Goal: Task Accomplishment & Management: Manage account settings

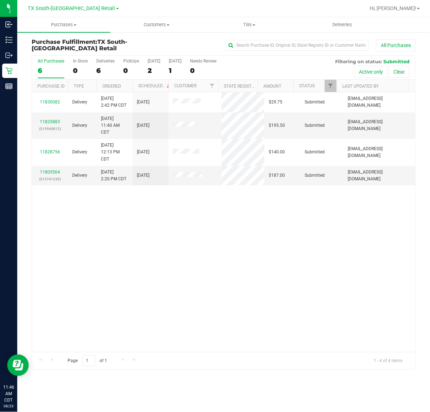
click at [146, 69] on div "All Purchases 6 In Store 0 Deliveries 6 PickUps 0 Today 2 Tomorrow 1 Needs Revi…" at bounding box center [223, 68] width 383 height 24
click at [153, 69] on div "2" at bounding box center [154, 70] width 13 height 8
click at [0, 0] on input "Today 2" at bounding box center [0, 0] width 0 height 0
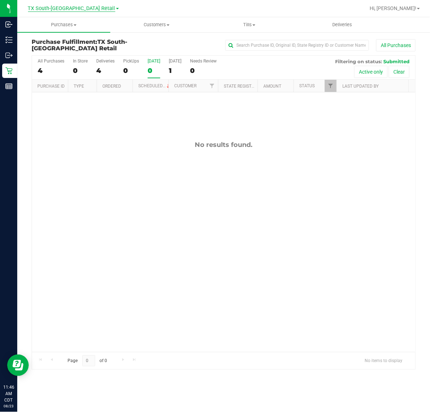
click at [58, 10] on span "TX South-[GEOGRAPHIC_DATA] Retail" at bounding box center [71, 8] width 87 height 6
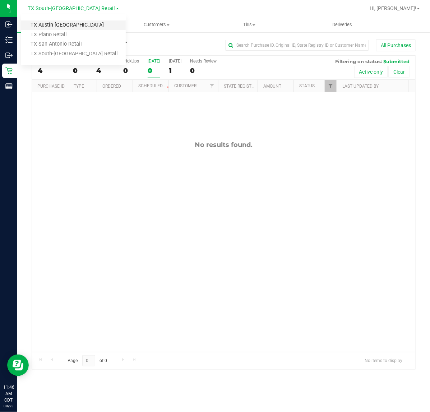
click at [61, 24] on link "TX Austin [GEOGRAPHIC_DATA]" at bounding box center [73, 25] width 105 height 10
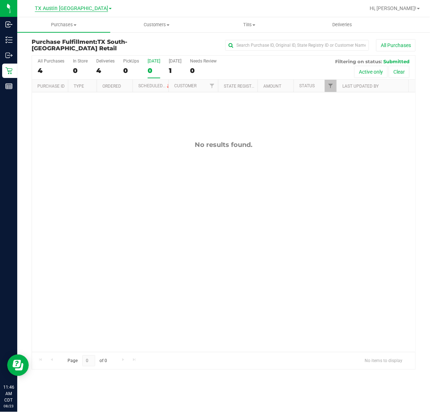
click at [78, 7] on span "TX Austin [GEOGRAPHIC_DATA]" at bounding box center [71, 8] width 73 height 6
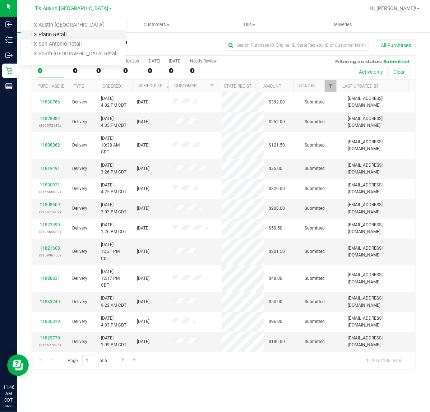
click at [64, 31] on link "TX Plano Retail" at bounding box center [73, 35] width 105 height 10
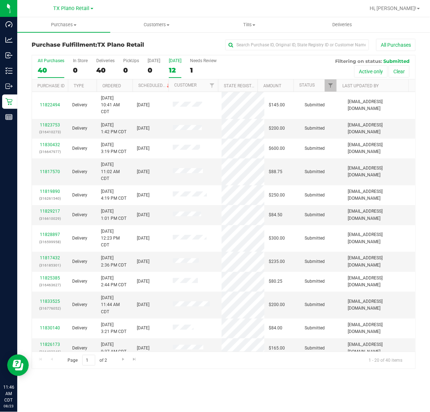
click at [172, 71] on div "12" at bounding box center [175, 70] width 13 height 8
click at [0, 0] on input "Tomorrow 12" at bounding box center [0, 0] width 0 height 0
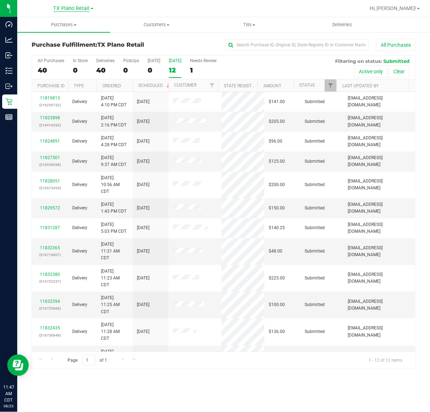
click at [73, 8] on span "TX Plano Retail" at bounding box center [71, 8] width 36 height 6
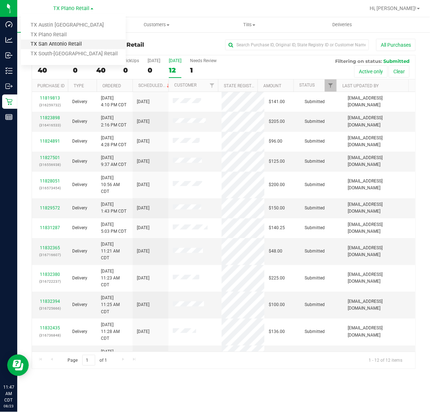
click at [69, 48] on link "TX San Antonio Retail" at bounding box center [73, 44] width 105 height 10
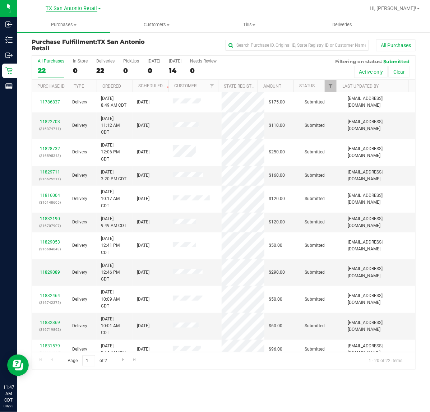
click at [76, 8] on span "TX San Antonio Retail" at bounding box center [71, 8] width 51 height 6
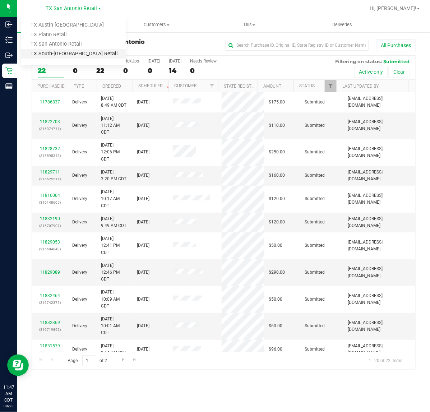
click at [59, 53] on link "TX South-[GEOGRAPHIC_DATA] Retail" at bounding box center [73, 54] width 105 height 10
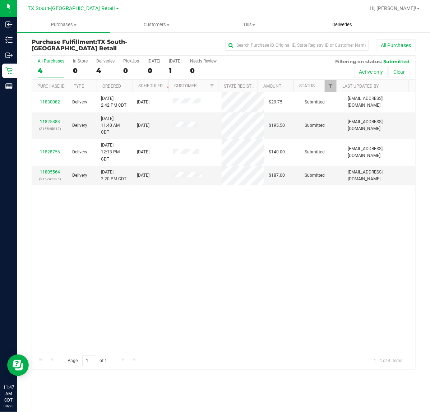
click at [336, 26] on span "Deliveries" at bounding box center [341, 25] width 39 height 6
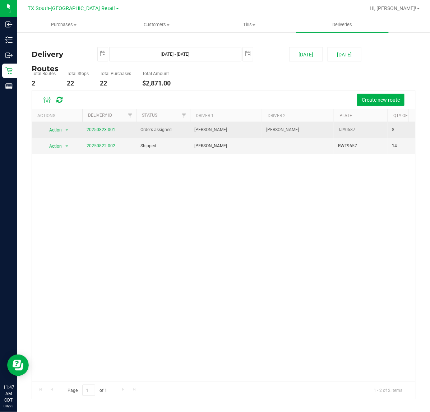
click at [112, 130] on link "20250823-001" at bounding box center [101, 129] width 29 height 5
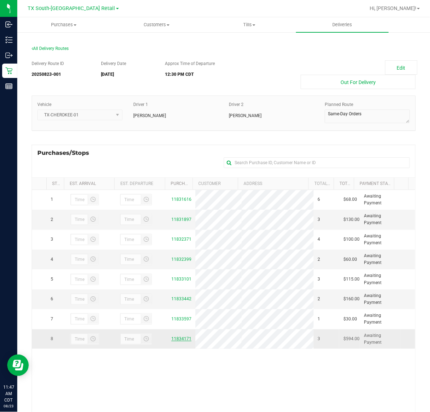
click at [176, 341] on link "11834171" at bounding box center [181, 338] width 20 height 5
click at [83, 11] on span "TX South-[GEOGRAPHIC_DATA] Retail" at bounding box center [71, 8] width 87 height 6
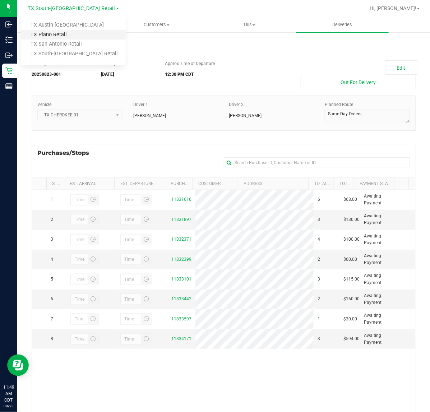
click at [70, 33] on link "TX Plano Retail" at bounding box center [73, 35] width 105 height 10
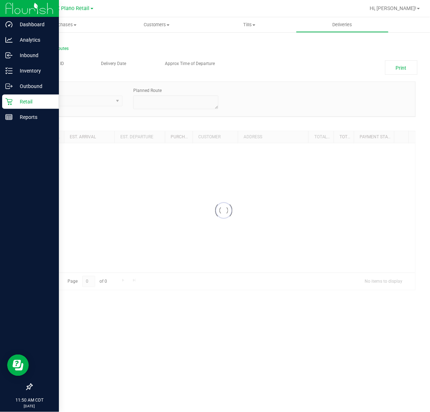
click at [7, 98] on icon at bounding box center [8, 101] width 7 height 7
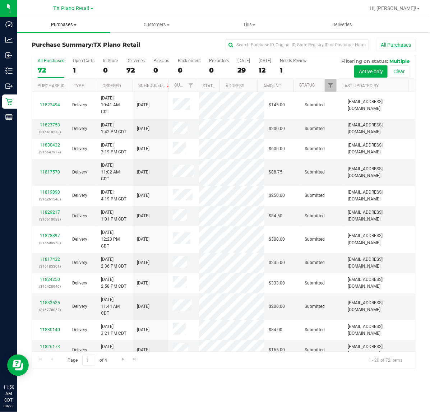
click at [65, 28] on uib-tab-heading "Purchases Summary of purchases Fulfillment All purchases" at bounding box center [63, 24] width 93 height 15
click at [50, 53] on span "Fulfillment" at bounding box center [39, 52] width 45 height 6
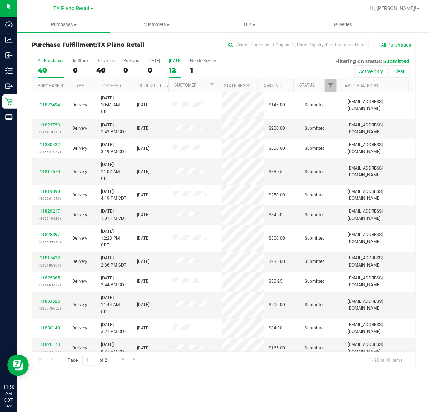
click at [173, 70] on div "12" at bounding box center [175, 70] width 13 height 8
click at [0, 0] on input "Tomorrow 12" at bounding box center [0, 0] width 0 height 0
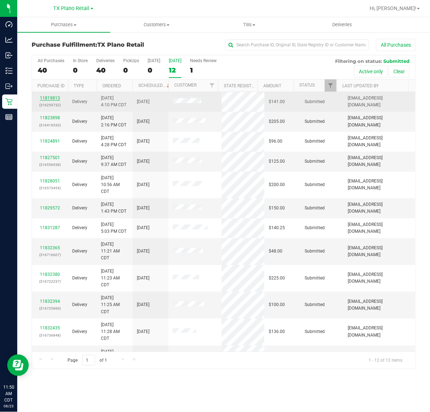
click at [42, 97] on link "11819813" at bounding box center [50, 97] width 20 height 5
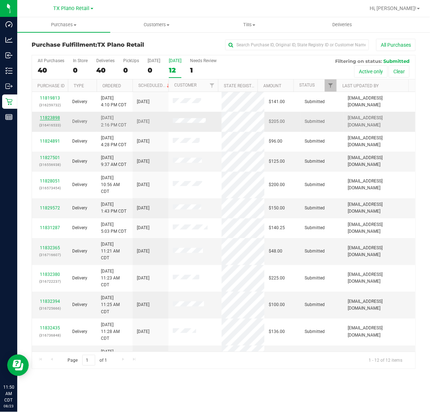
click at [53, 117] on link "11823898" at bounding box center [50, 117] width 20 height 5
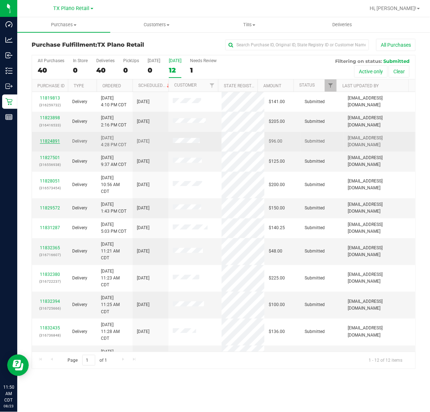
click at [50, 142] on link "11824891" at bounding box center [50, 141] width 20 height 5
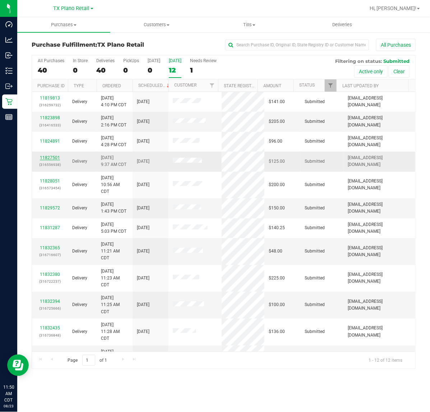
click at [52, 159] on link "11827501" at bounding box center [50, 157] width 20 height 5
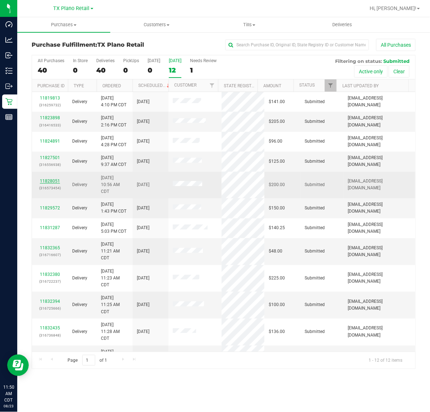
click at [56, 181] on link "11828051" at bounding box center [50, 180] width 20 height 5
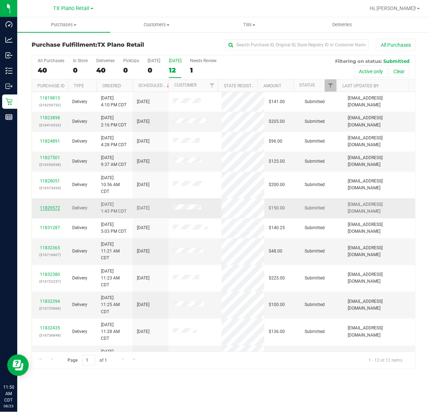
click at [52, 210] on link "11829572" at bounding box center [50, 207] width 20 height 5
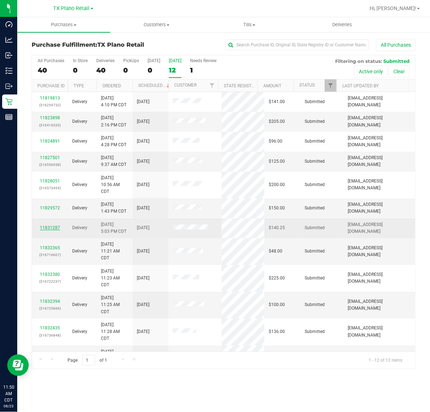
click at [54, 229] on link "11831287" at bounding box center [50, 227] width 20 height 5
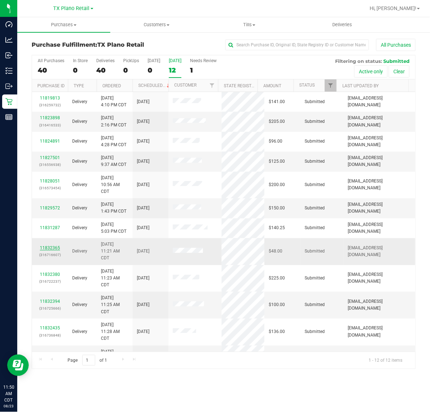
click at [52, 249] on link "11832365" at bounding box center [50, 247] width 20 height 5
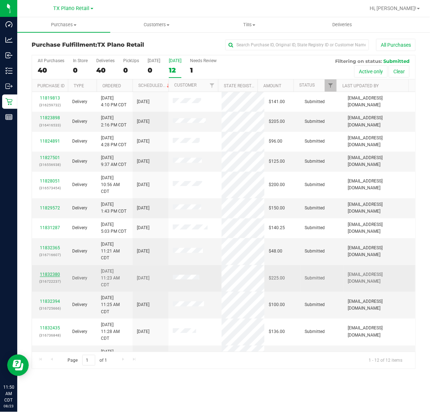
click at [48, 276] on link "11832380" at bounding box center [50, 274] width 20 height 5
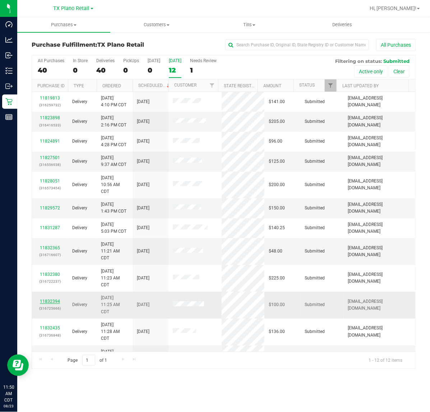
click at [50, 303] on link "11832394" at bounding box center [50, 301] width 20 height 5
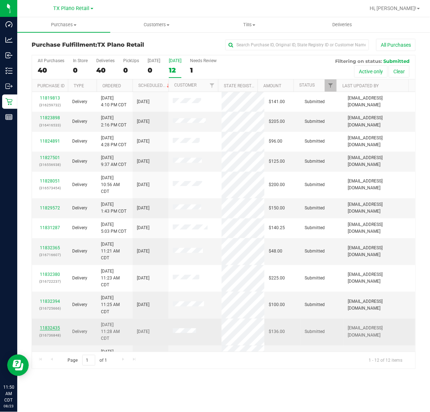
click at [52, 330] on link "11832435" at bounding box center [50, 327] width 20 height 5
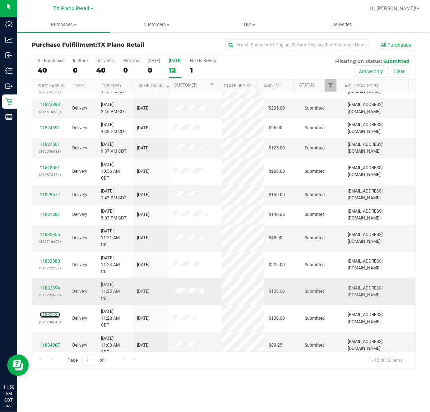
scroll to position [21, 0]
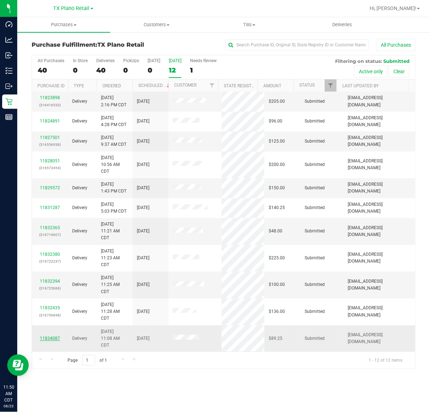
click at [47, 338] on link "11834087" at bounding box center [50, 338] width 20 height 5
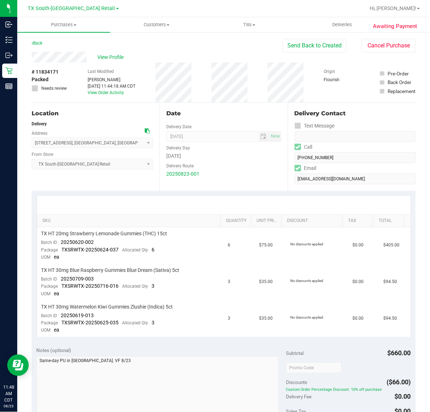
click at [212, 191] on div "SKU Quantity Unit Price Discount Tax Total TX HT 20mg Strawberry Lemonade Gummi…" at bounding box center [224, 266] width 384 height 151
click at [305, 46] on button "Send Back to Created" at bounding box center [314, 46] width 64 height 14
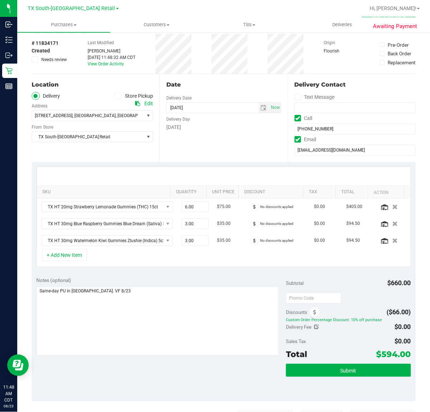
scroll to position [45, 0]
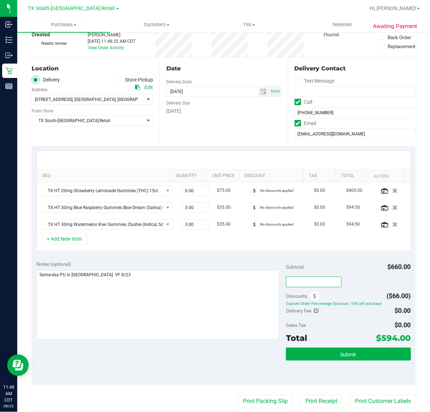
click at [309, 281] on input "text" at bounding box center [314, 281] width 56 height 11
type input "TXAIQ10"
click at [338, 266] on div "Subtotal $660.00" at bounding box center [348, 266] width 125 height 13
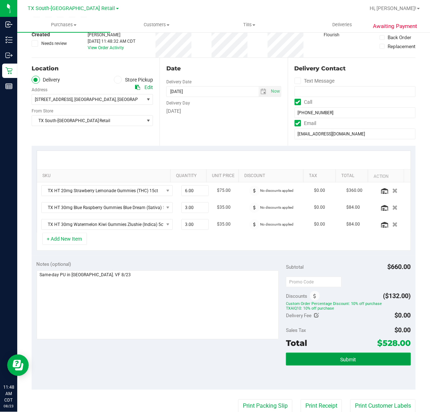
click at [345, 358] on span "Submit" at bounding box center [348, 359] width 16 height 6
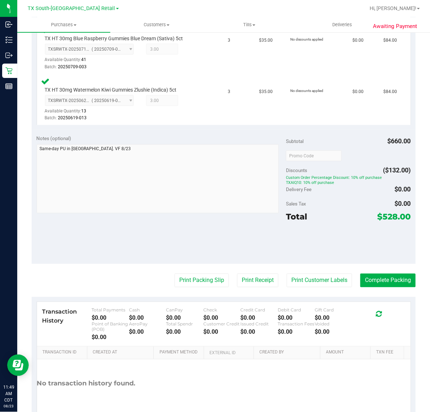
scroll to position [293, 0]
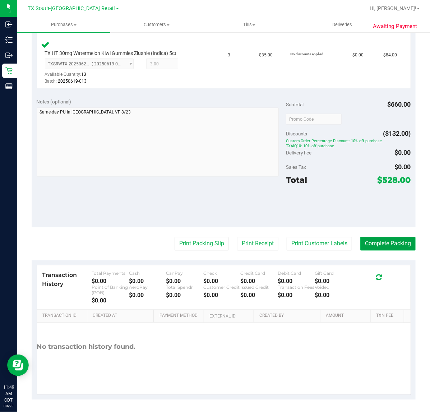
click at [398, 237] on button "Complete Packing" at bounding box center [387, 244] width 55 height 14
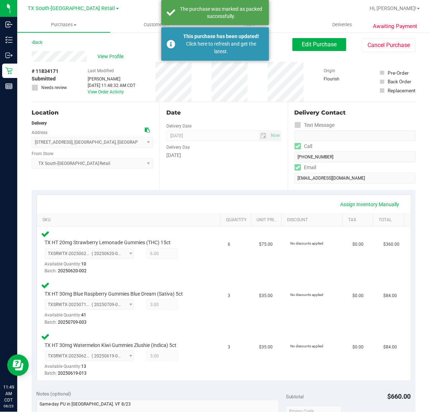
scroll to position [0, 0]
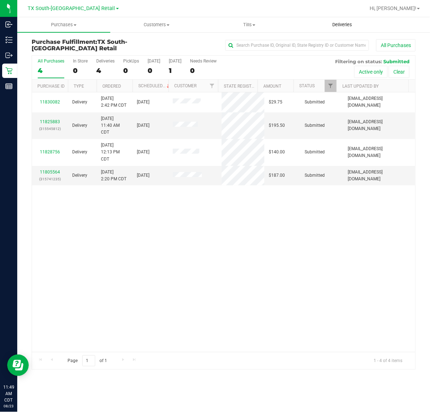
click at [331, 28] on uib-tab-heading "Deliveries" at bounding box center [342, 25] width 92 height 14
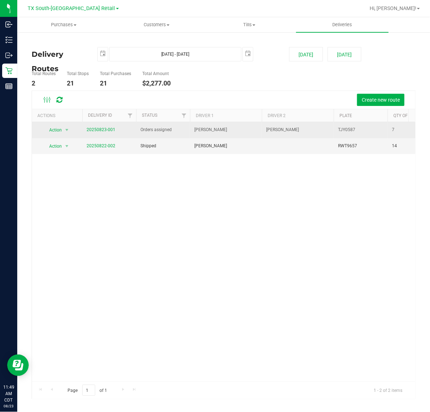
click at [94, 133] on span "20250823-001" at bounding box center [101, 129] width 29 height 7
click at [96, 131] on link "20250823-001" at bounding box center [101, 129] width 29 height 5
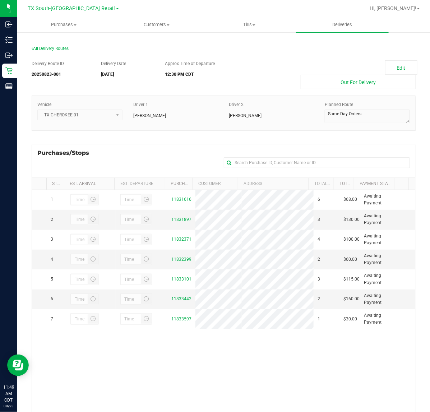
click at [410, 60] on div "All Delivery Routes Delivery Route ID 20250823-001 Delivery Date 08/23/2025 App…" at bounding box center [223, 259] width 394 height 440
click at [401, 65] on button "Edit" at bounding box center [401, 67] width 32 height 14
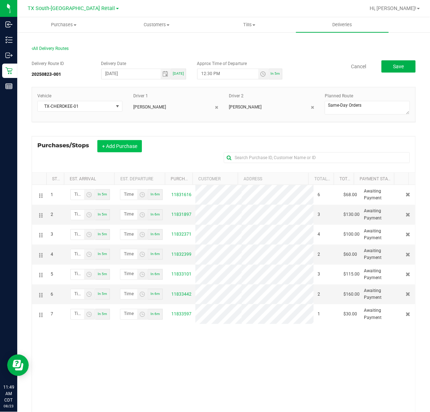
click at [135, 149] on button "+ Add Purchase" at bounding box center [119, 146] width 45 height 12
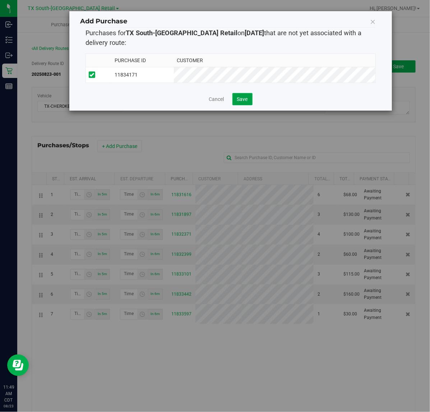
click at [244, 102] on span "Save" at bounding box center [242, 99] width 11 height 6
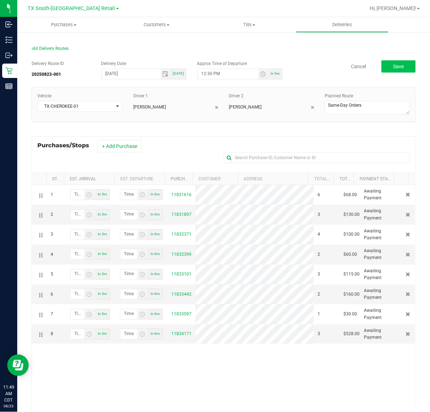
click at [402, 62] on button "Save" at bounding box center [398, 66] width 34 height 12
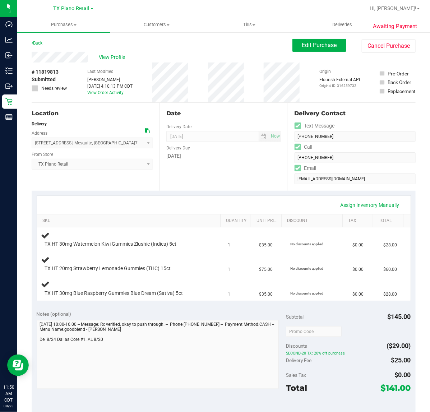
click at [196, 150] on div "Delivery Day" at bounding box center [223, 147] width 115 height 10
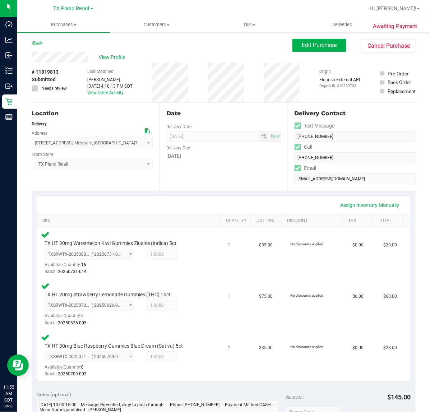
click at [258, 196] on div "Assign Inventory Manually" at bounding box center [223, 205] width 373 height 18
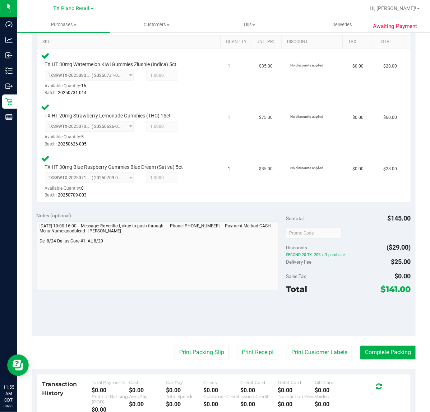
scroll to position [179, 0]
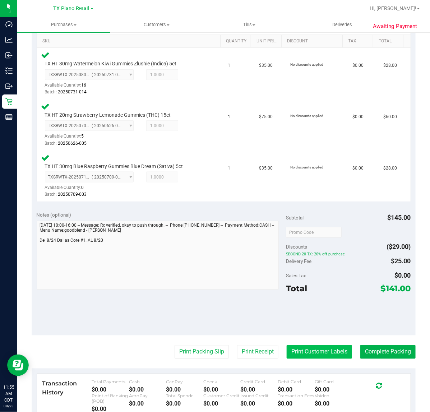
click at [304, 349] on button "Print Customer Labels" at bounding box center [318, 352] width 65 height 14
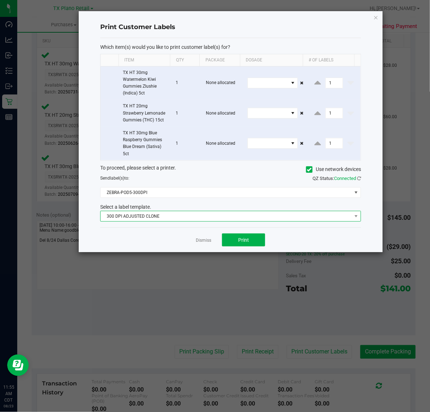
click at [238, 221] on span "300 DPI ADJUSTED CLONE" at bounding box center [226, 216] width 251 height 10
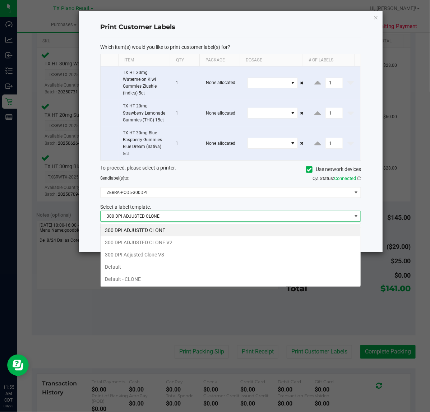
scroll to position [11, 261]
click at [215, 254] on li "300 DPI Adjusted Clone V3" at bounding box center [231, 254] width 260 height 12
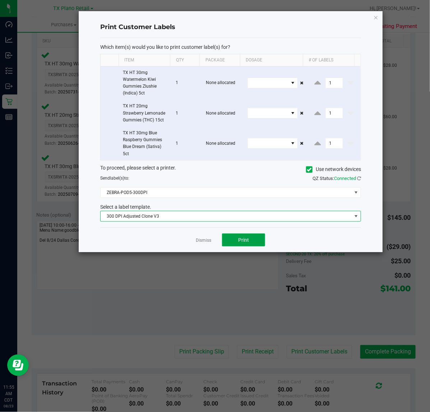
click at [225, 243] on button "Print" at bounding box center [243, 239] width 43 height 13
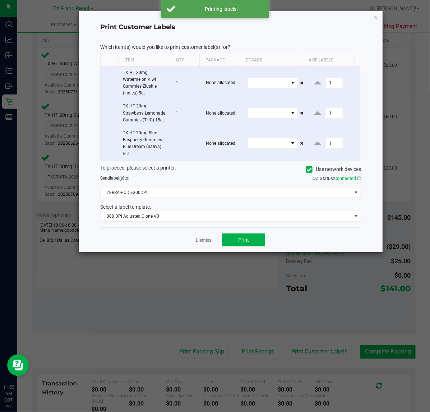
click at [209, 243] on link "Dismiss" at bounding box center [203, 240] width 15 height 6
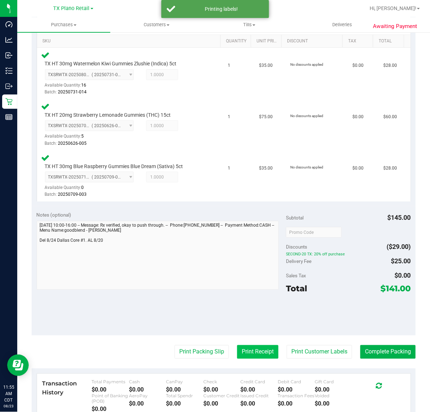
click at [248, 345] on button "Print Receipt" at bounding box center [257, 352] width 41 height 14
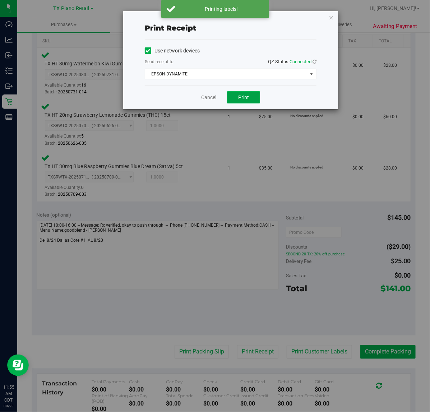
click at [248, 96] on span "Print" at bounding box center [243, 97] width 11 height 6
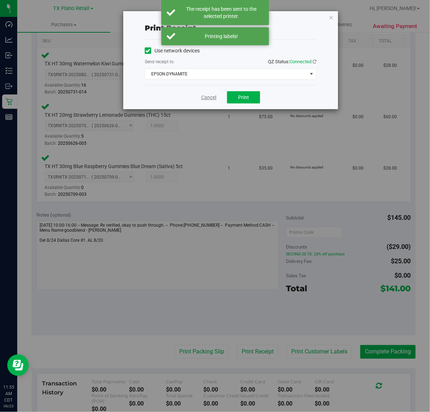
click at [211, 98] on link "Cancel" at bounding box center [208, 98] width 15 height 8
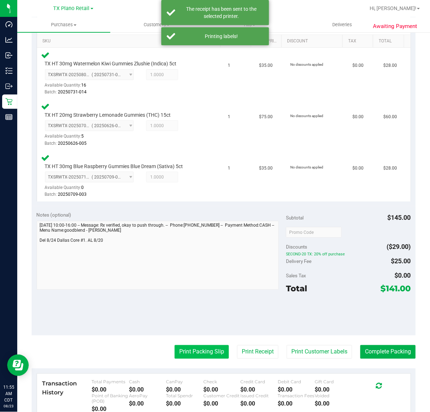
click at [190, 354] on button "Print Packing Slip" at bounding box center [201, 352] width 54 height 14
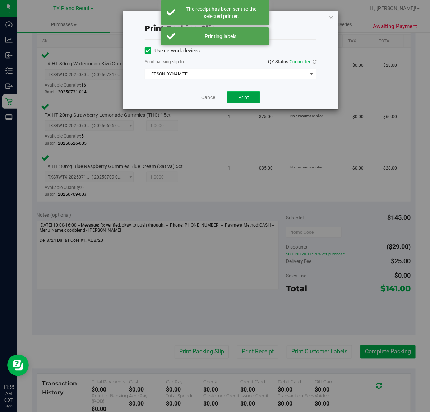
click at [257, 95] on button "Print" at bounding box center [243, 97] width 33 height 12
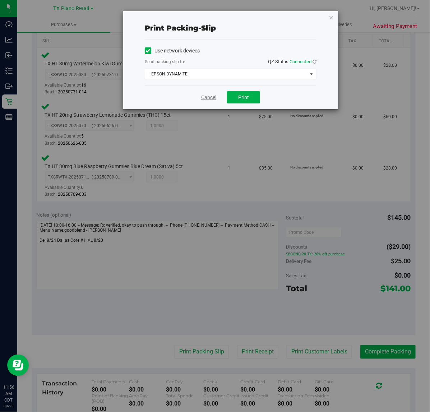
click at [208, 101] on link "Cancel" at bounding box center [208, 98] width 15 height 8
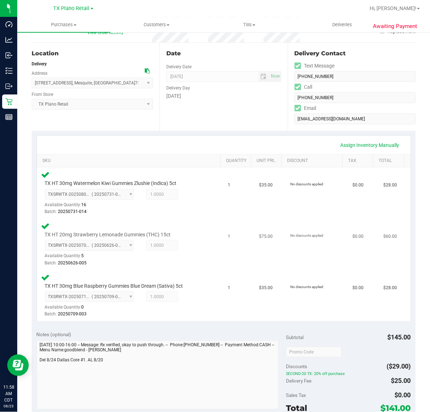
scroll to position [135, 0]
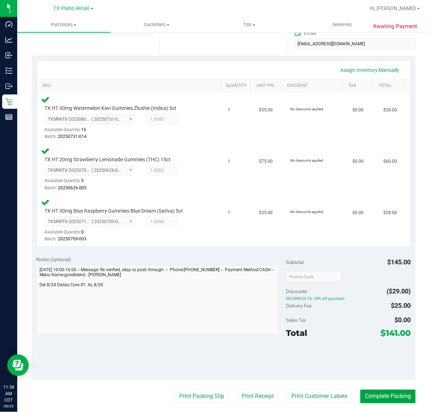
click at [365, 389] on button "Complete Packing" at bounding box center [387, 396] width 55 height 14
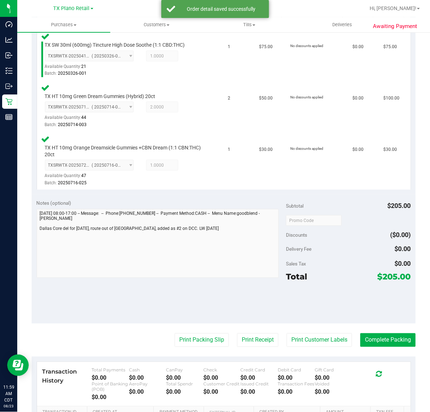
scroll to position [198, 0]
click at [330, 335] on button "Print Customer Labels" at bounding box center [318, 340] width 65 height 14
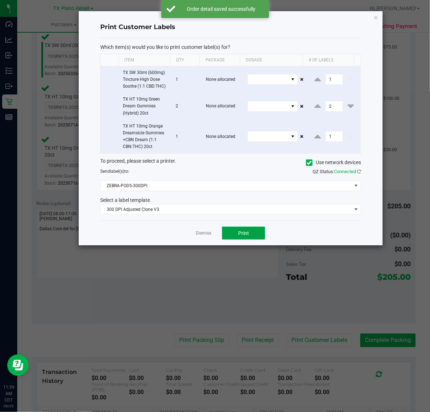
click at [252, 239] on button "Print" at bounding box center [243, 232] width 43 height 13
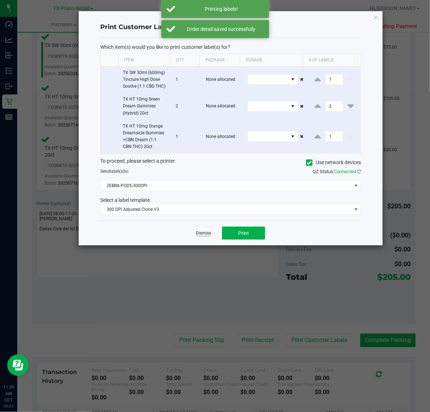
click at [198, 235] on link "Dismiss" at bounding box center [203, 233] width 15 height 6
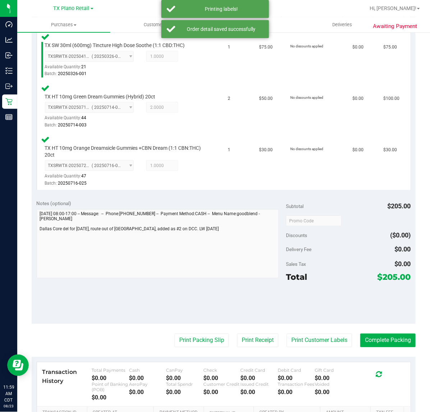
click at [264, 325] on purchase-details "Back Edit Purchase Cancel Purchase View Profile # 11823898 Submitted Needs revi…" at bounding box center [224, 168] width 384 height 655
click at [244, 339] on button "Print Receipt" at bounding box center [257, 340] width 41 height 14
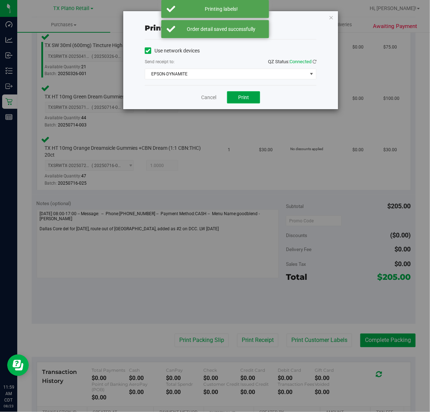
click at [243, 98] on span "Print" at bounding box center [243, 97] width 11 height 6
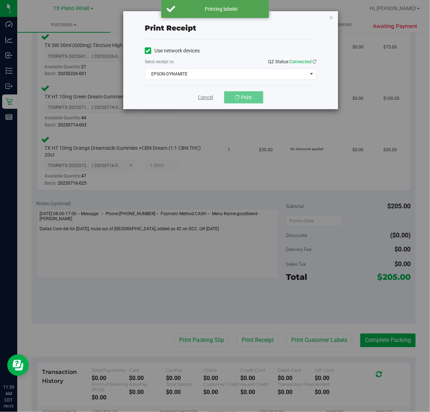
click at [206, 97] on link "Cancel" at bounding box center [205, 98] width 15 height 8
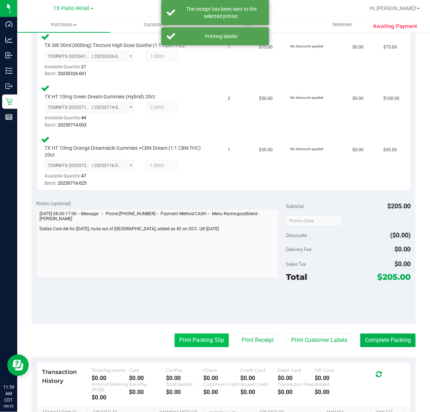
click at [174, 333] on button "Print Packing Slip" at bounding box center [201, 340] width 54 height 14
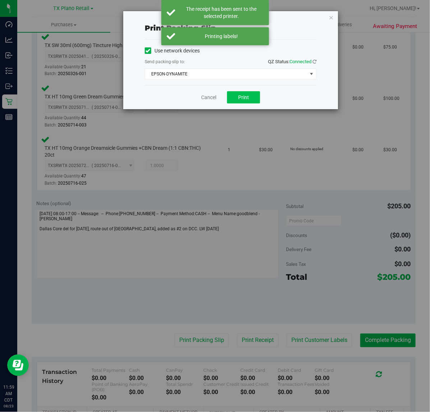
click at [232, 98] on button "Print" at bounding box center [243, 97] width 33 height 12
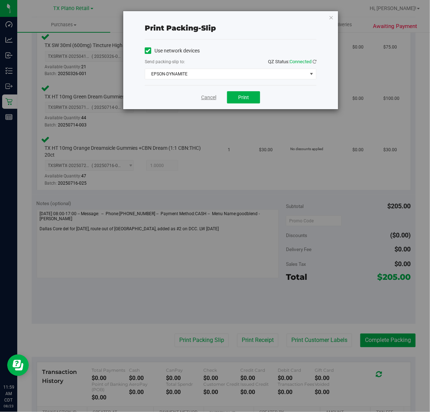
click at [213, 95] on link "Cancel" at bounding box center [208, 98] width 15 height 8
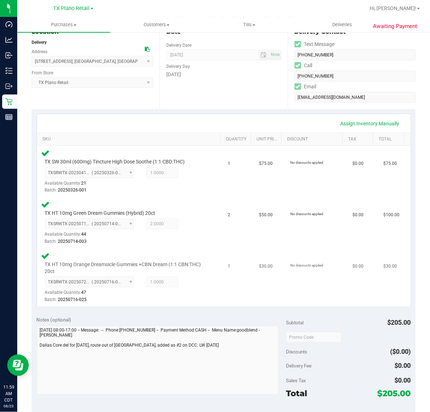
scroll to position [0, 0]
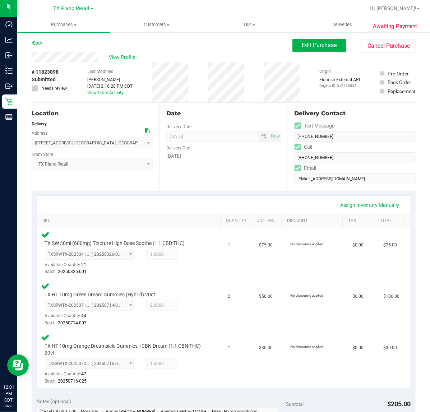
click at [184, 178] on div "Date Delivery Date [DATE] Now [DATE] 07:00 AM Now Delivery Day [DATE]" at bounding box center [223, 147] width 128 height 88
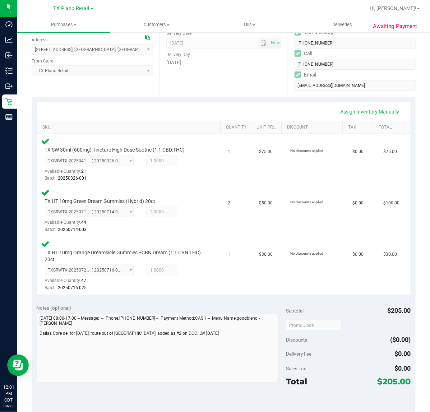
scroll to position [135, 0]
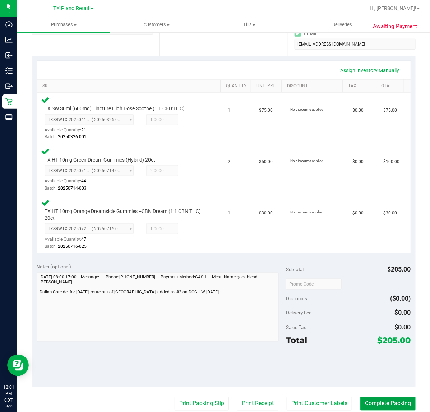
click at [364, 404] on button "Complete Packing" at bounding box center [387, 404] width 55 height 14
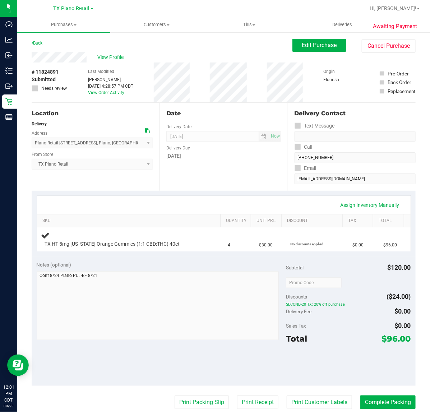
click at [195, 178] on div "Date Delivery Date [DATE] Now [DATE] 07:00 AM Now Delivery Day [DATE]" at bounding box center [223, 147] width 128 height 88
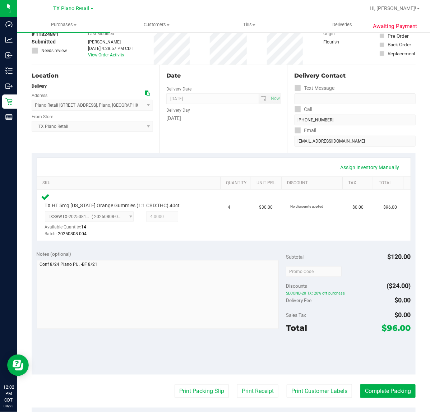
scroll to position [45, 0]
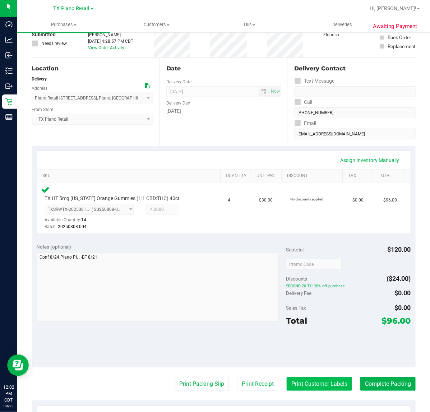
click at [288, 383] on button "Print Customer Labels" at bounding box center [318, 384] width 65 height 14
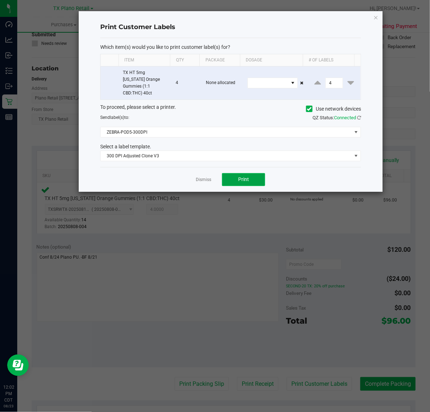
click at [243, 176] on span "Print" at bounding box center [243, 179] width 11 height 6
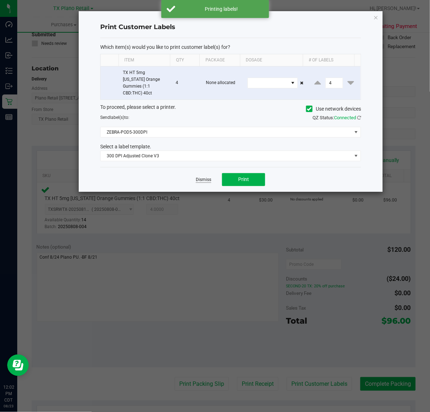
click at [197, 177] on link "Dismiss" at bounding box center [203, 180] width 15 height 6
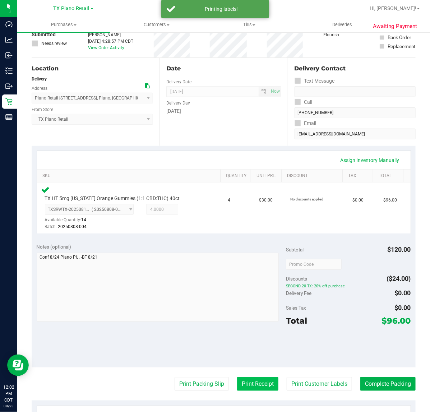
click at [242, 380] on button "Print Receipt" at bounding box center [257, 384] width 41 height 14
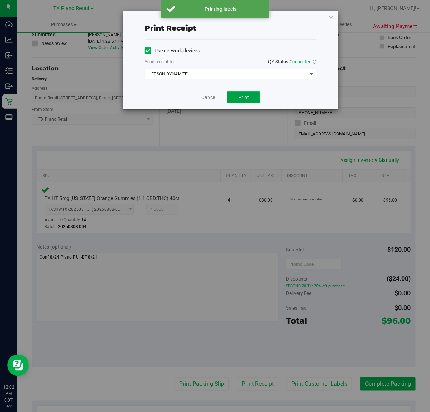
click at [250, 93] on button "Print" at bounding box center [243, 97] width 33 height 12
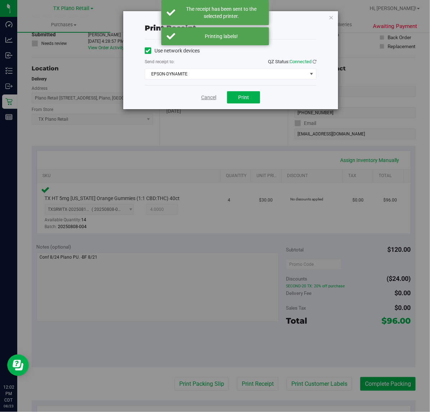
click at [204, 99] on link "Cancel" at bounding box center [208, 98] width 15 height 8
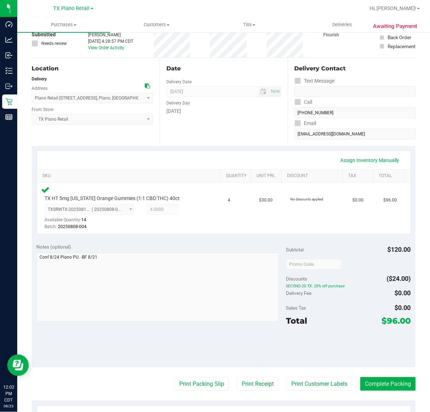
click at [234, 142] on div "Date Delivery Date [DATE] Now [DATE] 07:00 AM Now Delivery Day [DATE]" at bounding box center [223, 102] width 128 height 88
click at [201, 383] on button "Print Packing Slip" at bounding box center [201, 384] width 54 height 14
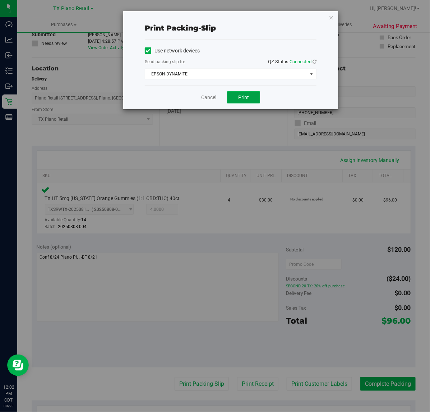
click at [250, 102] on button "Print" at bounding box center [243, 97] width 33 height 12
click at [202, 97] on link "Cancel" at bounding box center [208, 98] width 15 height 8
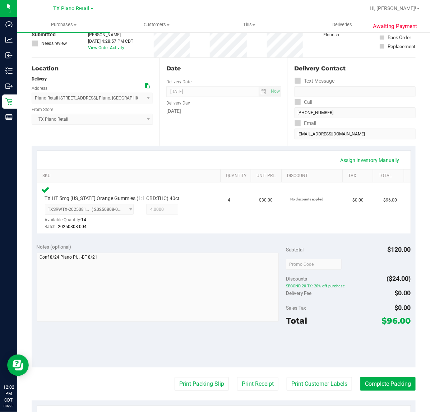
scroll to position [39, 0]
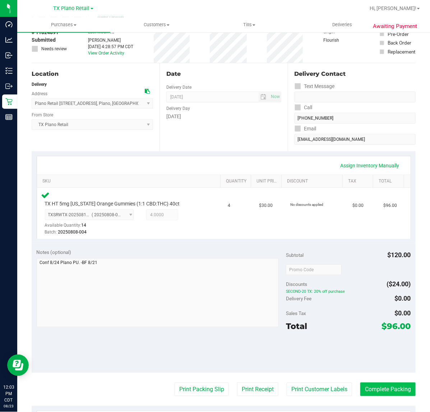
click at [388, 395] on button "Complete Packing" at bounding box center [387, 389] width 55 height 14
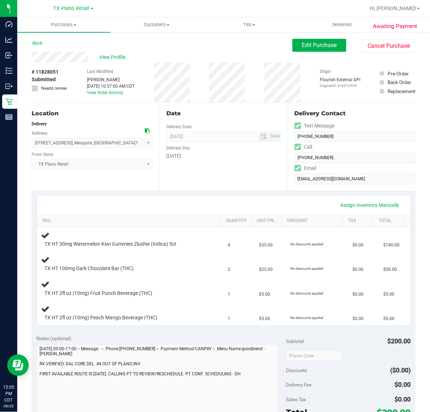
click at [258, 177] on div "Date Delivery Date [DATE] Now [DATE] 07:00 AM Now Delivery Day [DATE]" at bounding box center [223, 147] width 128 height 88
click at [250, 189] on div "Date Delivery Date [DATE] Now [DATE] 07:00 AM Now Delivery Day [DATE]" at bounding box center [223, 147] width 128 height 88
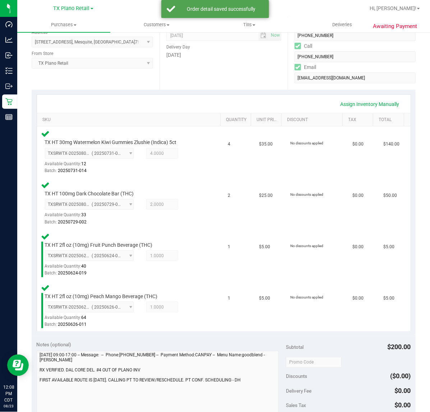
scroll to position [224, 0]
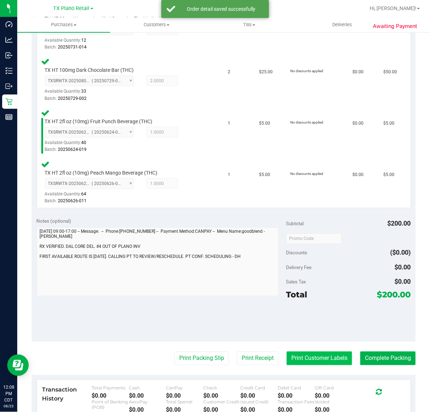
click at [299, 359] on button "Print Customer Labels" at bounding box center [318, 358] width 65 height 14
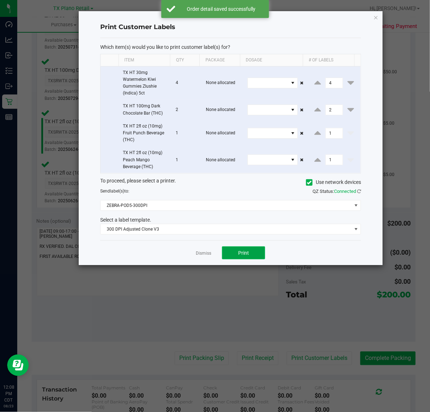
click at [238, 256] on span "Print" at bounding box center [243, 253] width 11 height 6
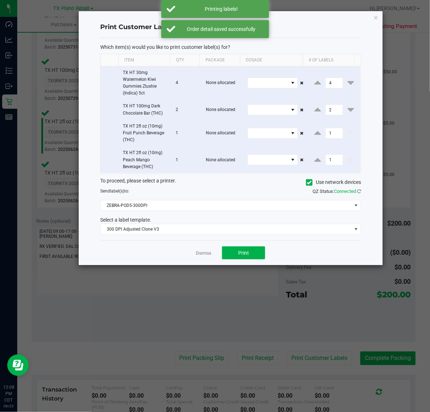
click at [205, 257] on div "Dismiss Print" at bounding box center [230, 252] width 261 height 25
click at [206, 256] on link "Dismiss" at bounding box center [203, 253] width 15 height 6
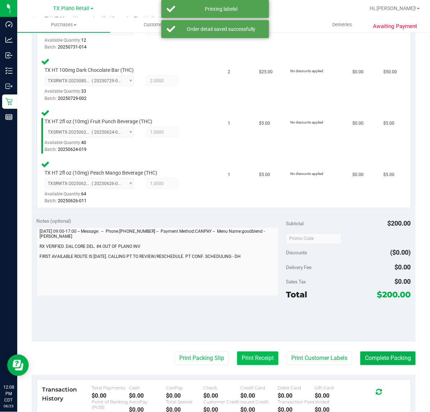
click at [244, 355] on button "Print Receipt" at bounding box center [257, 358] width 41 height 14
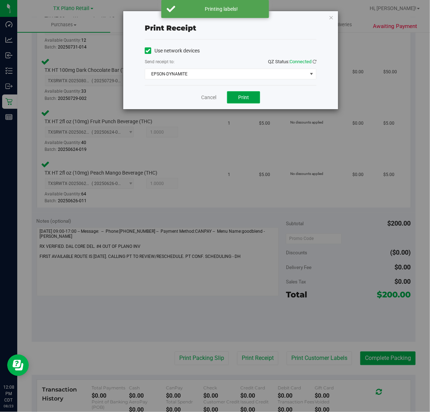
click at [227, 101] on button "Print" at bounding box center [243, 97] width 33 height 12
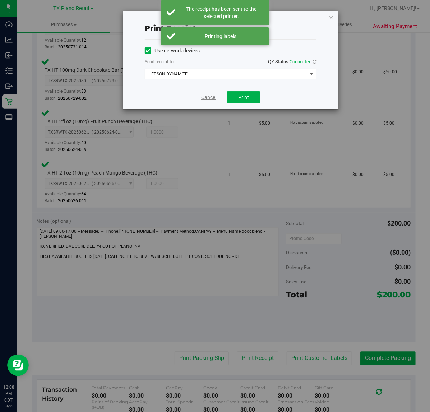
click at [211, 99] on link "Cancel" at bounding box center [208, 98] width 15 height 8
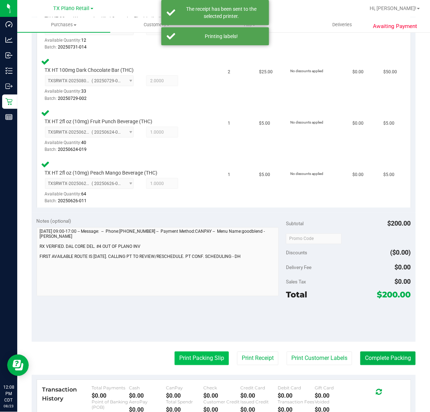
click at [186, 361] on button "Print Packing Slip" at bounding box center [201, 358] width 54 height 14
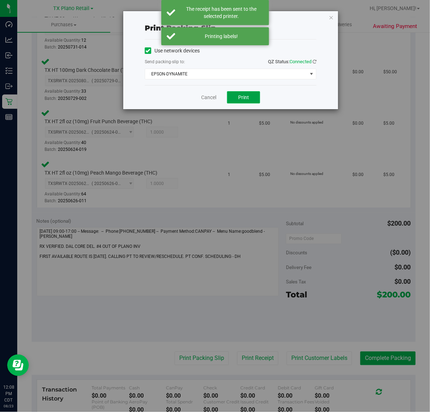
click at [239, 102] on button "Print" at bounding box center [243, 97] width 33 height 12
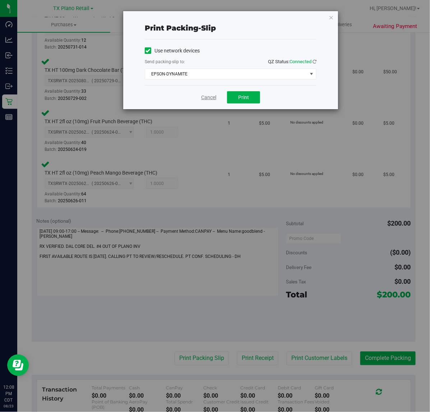
click at [210, 98] on link "Cancel" at bounding box center [208, 98] width 15 height 8
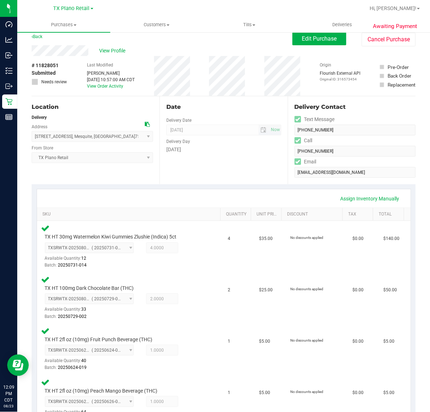
scroll to position [231, 0]
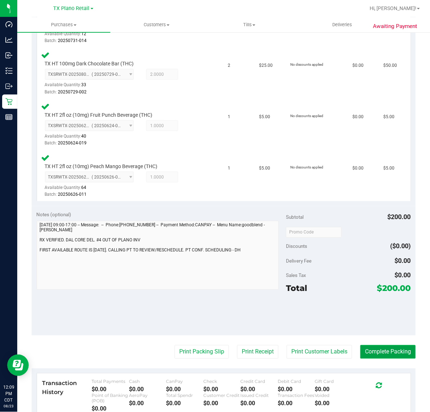
click at [378, 351] on button "Complete Packing" at bounding box center [387, 352] width 55 height 14
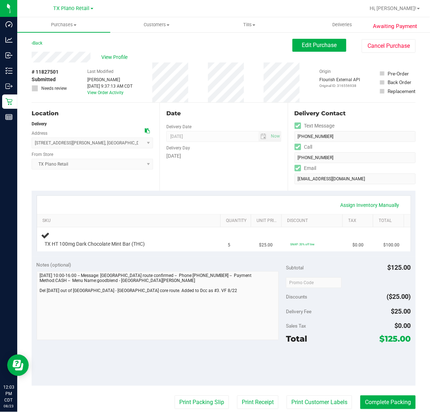
click at [333, 304] on div "Subtotal $125.00 Discounts ($25.00) Delivery Fee $25.00 Sales Tax $0.00 Total $…" at bounding box center [348, 321] width 125 height 120
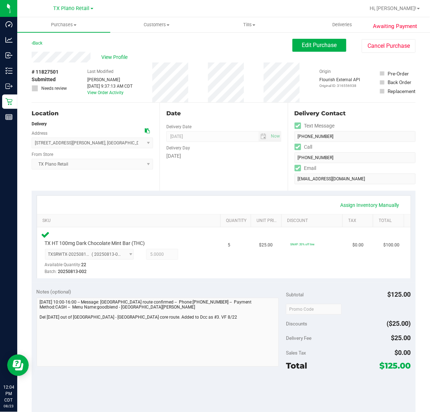
click at [225, 168] on div "Date Delivery Date 08/24/2025 Now 08/24/2025 07:00 AM Now Delivery Day Sunday" at bounding box center [223, 147] width 128 height 88
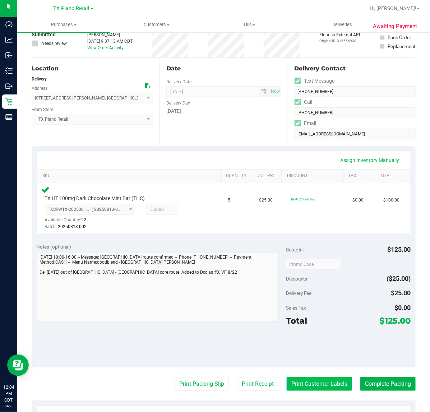
click at [338, 390] on button "Print Customer Labels" at bounding box center [318, 384] width 65 height 14
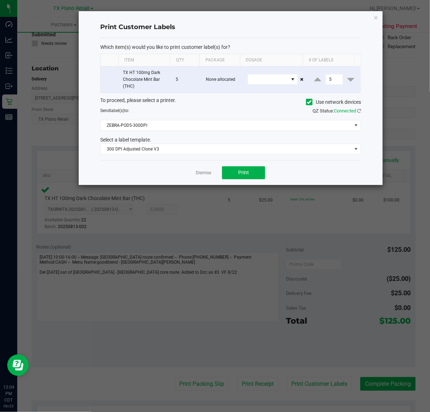
click at [240, 182] on div "Dismiss Print" at bounding box center [230, 172] width 261 height 25
click at [233, 178] on button "Print" at bounding box center [243, 172] width 43 height 13
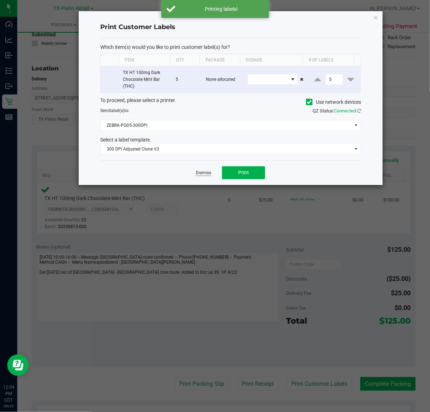
click at [206, 174] on link "Dismiss" at bounding box center [203, 173] width 15 height 6
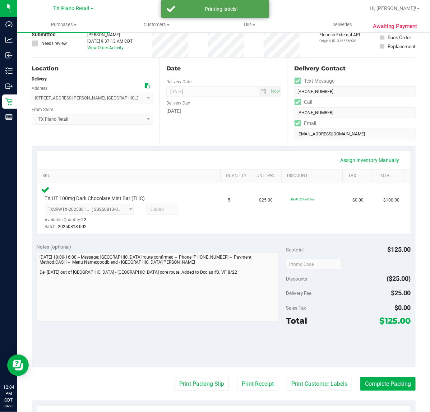
drag, startPoint x: 254, startPoint y: 370, endPoint x: 253, endPoint y: 375, distance: 4.7
click at [254, 373] on purchase-details "Back Edit Purchase Cancel Purchase View Profile # 11827501 Submitted Needs revi…" at bounding box center [224, 267] width 384 height 546
click at [252, 379] on button "Print Receipt" at bounding box center [257, 384] width 41 height 14
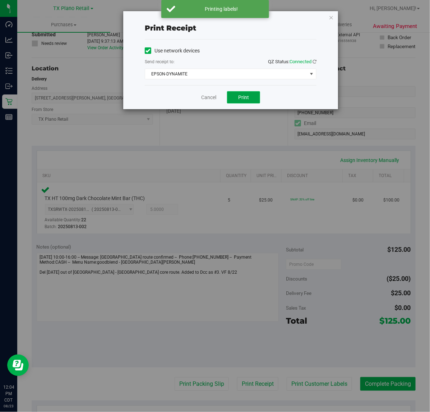
click at [243, 97] on span "Print" at bounding box center [243, 97] width 11 height 6
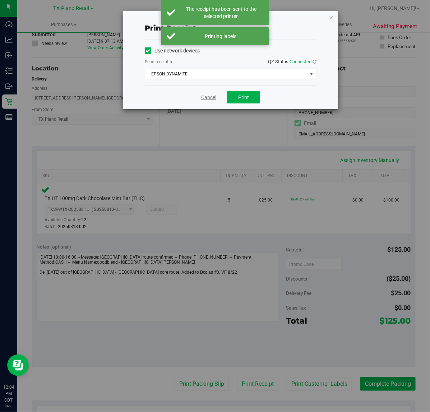
click at [204, 97] on link "Cancel" at bounding box center [208, 98] width 15 height 8
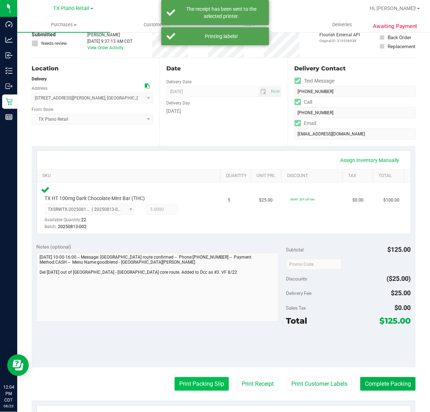
click at [198, 384] on button "Print Packing Slip" at bounding box center [201, 384] width 54 height 14
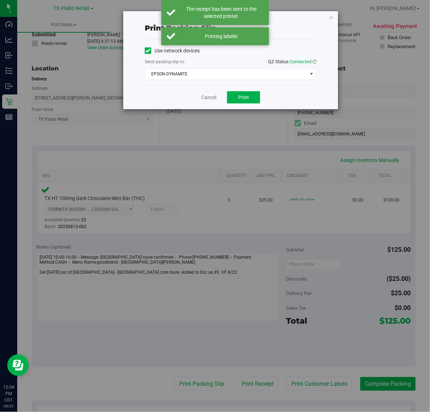
click at [251, 88] on div "Cancel Print" at bounding box center [231, 97] width 172 height 24
click at [255, 97] on button "Print" at bounding box center [243, 97] width 33 height 12
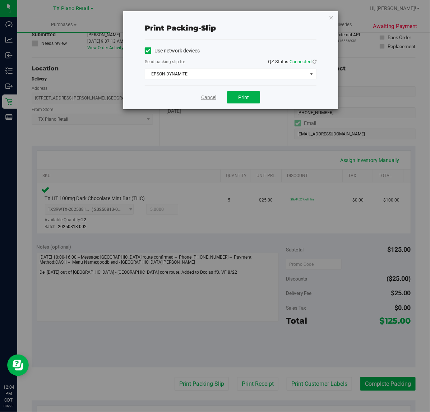
click at [211, 97] on link "Cancel" at bounding box center [208, 98] width 15 height 8
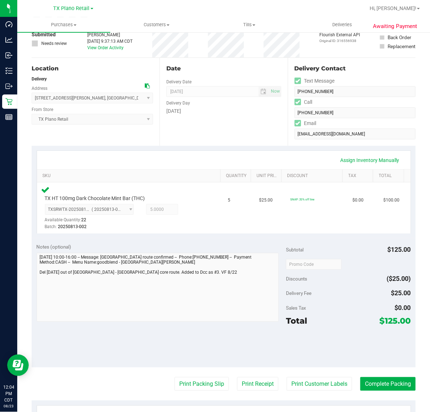
click at [401, 375] on purchase-details "Back Edit Purchase Cancel Purchase View Profile # 11827501 Submitted Needs revi…" at bounding box center [224, 267] width 384 height 546
click at [398, 381] on button "Complete Packing" at bounding box center [387, 384] width 55 height 14
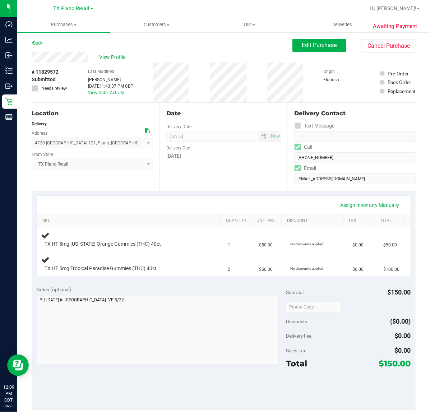
click at [218, 183] on div "Date Delivery Date [DATE] Now [DATE] 07:00 AM Now Delivery Day [DATE]" at bounding box center [223, 147] width 128 height 88
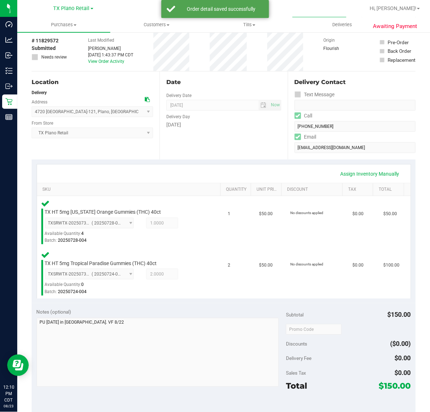
scroll to position [135, 0]
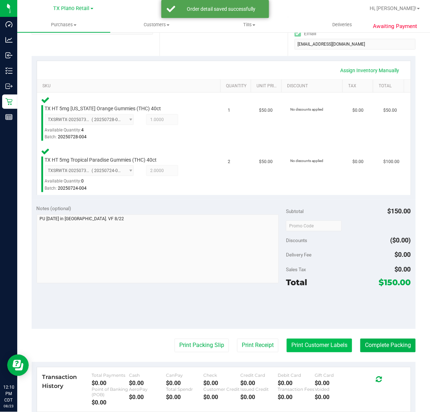
click at [290, 345] on button "Print Customer Labels" at bounding box center [318, 345] width 65 height 14
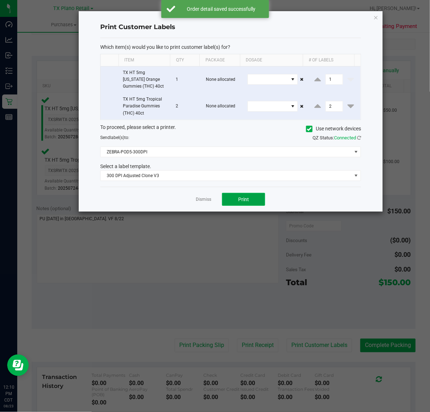
click at [243, 197] on span "Print" at bounding box center [243, 199] width 11 height 6
click at [205, 198] on link "Dismiss" at bounding box center [203, 199] width 15 height 6
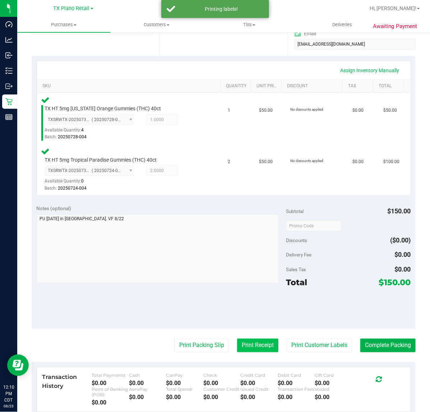
click at [237, 338] on button "Print Receipt" at bounding box center [257, 345] width 41 height 14
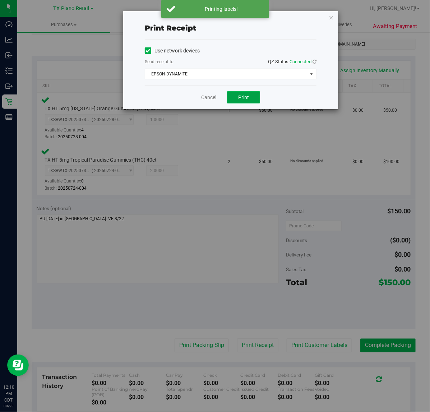
click at [237, 93] on button "Print" at bounding box center [243, 97] width 33 height 12
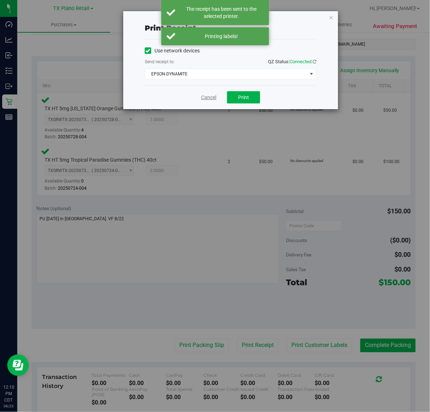
click at [210, 97] on link "Cancel" at bounding box center [208, 98] width 15 height 8
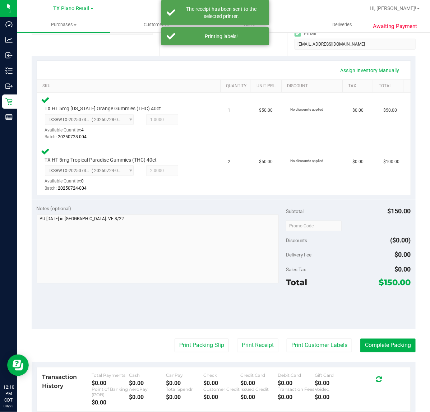
click at [184, 336] on purchase-details "Back Edit Purchase Cancel Purchase View Profile # 11829572 Submitted Needs revi…" at bounding box center [224, 202] width 384 height 597
click at [181, 346] on button "Print Packing Slip" at bounding box center [201, 345] width 54 height 14
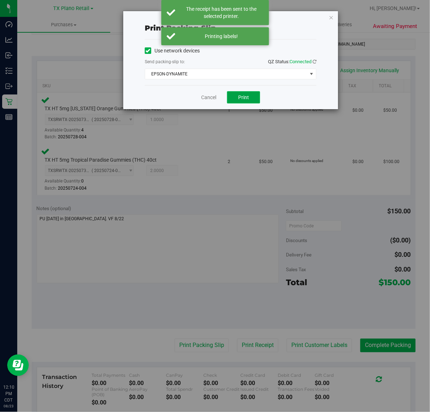
click at [244, 95] on span "Print" at bounding box center [243, 97] width 11 height 6
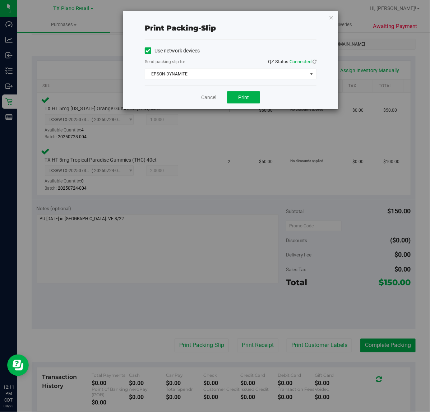
click at [214, 102] on div "Cancel Print" at bounding box center [231, 97] width 172 height 24
click at [214, 100] on link "Cancel" at bounding box center [208, 98] width 15 height 8
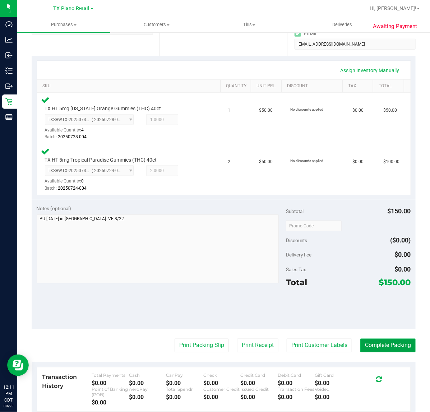
click at [364, 342] on button "Complete Packing" at bounding box center [387, 345] width 55 height 14
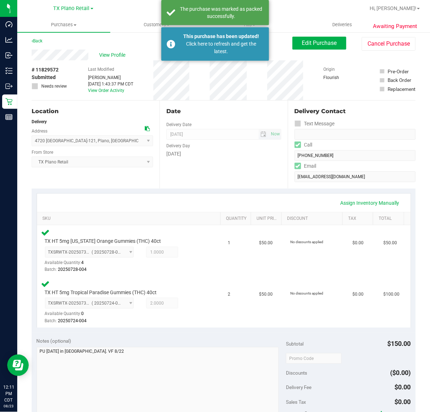
scroll to position [0, 0]
